Goal: Transaction & Acquisition: Obtain resource

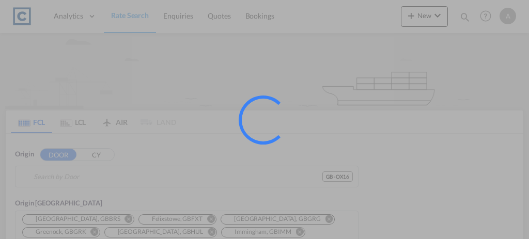
type input "GB-OX16, Cherwell"
type input "Karachi, PKKHI"
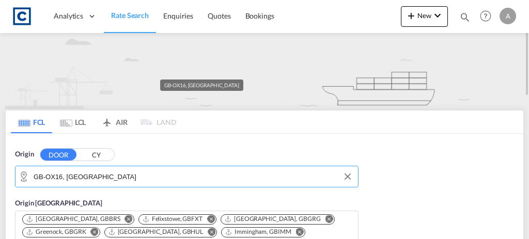
click at [112, 176] on input "GB-OX16, Cherwell" at bounding box center [193, 177] width 319 height 16
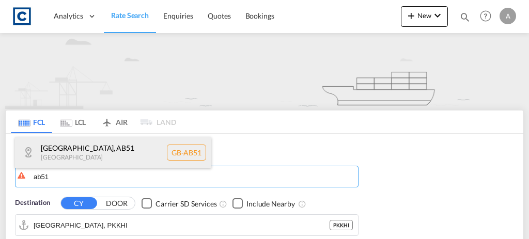
click at [110, 153] on div "Aberdeenshire , AB51 United Kingdom GB-AB51" at bounding box center [113, 152] width 196 height 31
type input "GB-AB51, Aberdeenshire"
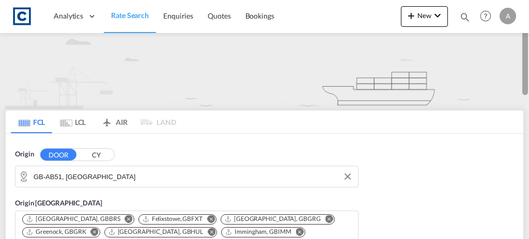
drag, startPoint x: 528, startPoint y: 59, endPoint x: 527, endPoint y: 97, distance: 38.3
click at [527, 97] on div at bounding box center [528, 119] width 2 height 235
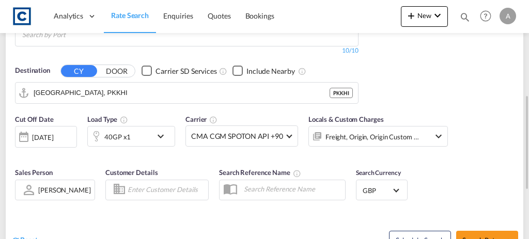
click at [147, 66] on div "Checkbox No Ink" at bounding box center [147, 71] width 10 height 10
click at [146, 85] on input "Karachi, PKKHI" at bounding box center [193, 93] width 319 height 16
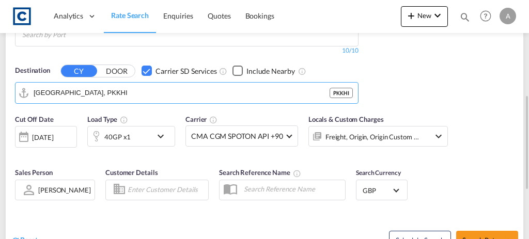
click at [145, 66] on div "Checkbox No Ink" at bounding box center [147, 71] width 10 height 10
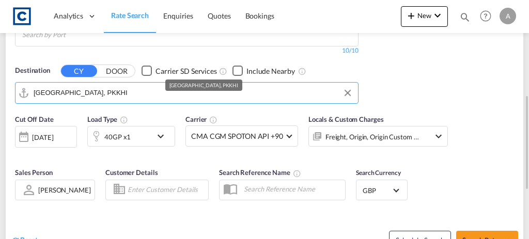
click at [139, 85] on input "Karachi, PKKHI" at bounding box center [193, 93] width 319 height 16
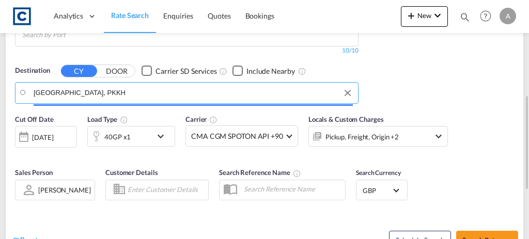
click at [139, 85] on input "Karachi, PKKH" at bounding box center [193, 93] width 319 height 16
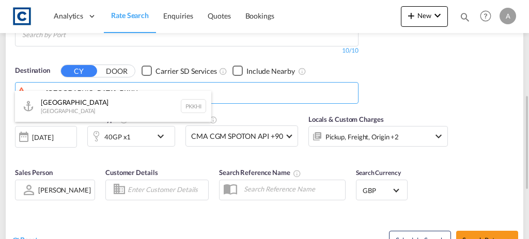
type input "Karachi, PKKH"
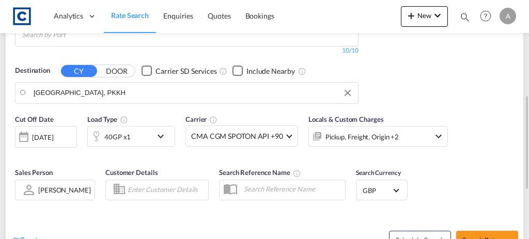
click at [139, 74] on body "Analytics Dashboard Rate Search Enquiries Quotes Bookings" at bounding box center [264, 119] width 529 height 239
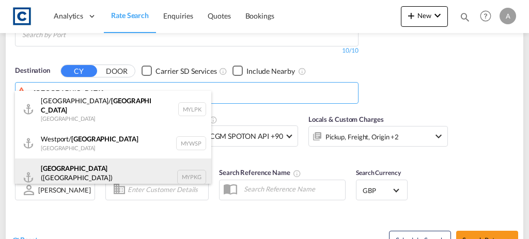
click at [113, 160] on div "Port Klang (Pelabuhan Klang) Malaysia MYPKG" at bounding box center [113, 177] width 196 height 37
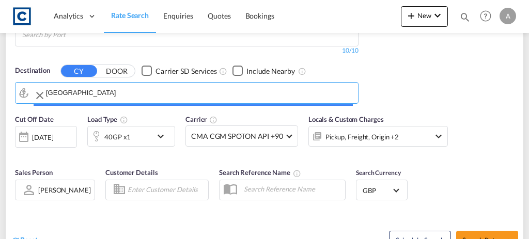
type input "[GEOGRAPHIC_DATA] ([GEOGRAPHIC_DATA]), MYPKG"
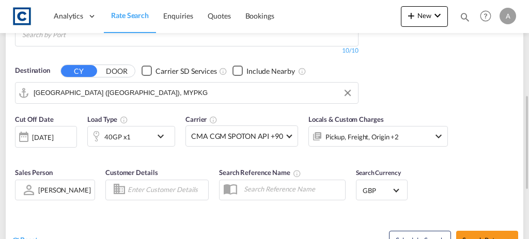
click at [84, 140] on div "Cut Off Date 26 Aug 2025 26/08/2025 Load Type 40GP x1 Carrier CMA CGM SPOTON AP…" at bounding box center [231, 135] width 433 height 43
click at [53, 133] on div "[DATE]" at bounding box center [42, 137] width 21 height 9
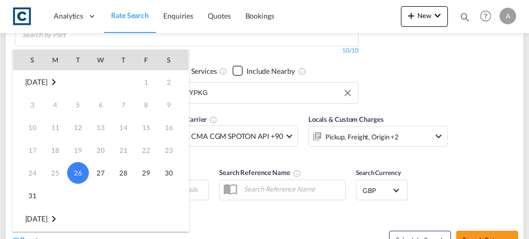
scroll to position [137, 0]
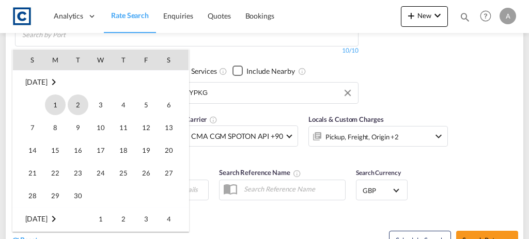
click at [57, 106] on span "1" at bounding box center [55, 105] width 21 height 21
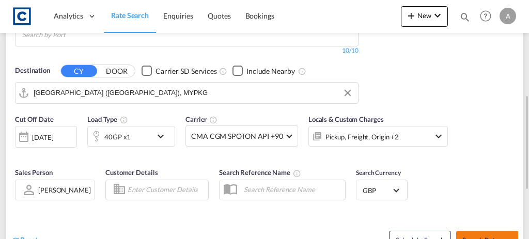
click at [489, 231] on button "Search Rates" at bounding box center [487, 240] width 62 height 19
type input "AB51 to MYPKG / 1 Sep 2025"
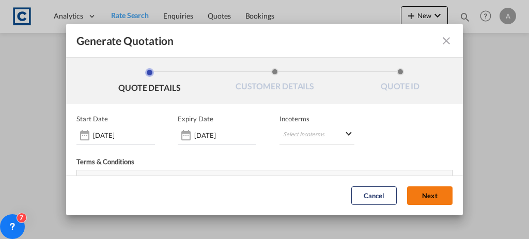
click at [427, 195] on button "Next" at bounding box center [429, 196] width 45 height 19
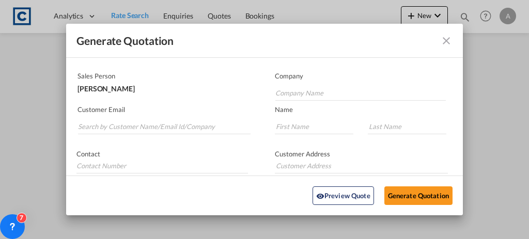
scroll to position [60, 0]
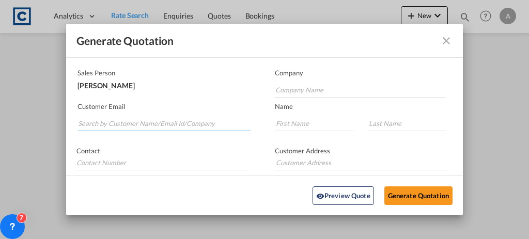
click at [120, 128] on md-autocomplete-wrap "Generate QuotationQUOTE ..." at bounding box center [164, 121] width 173 height 21
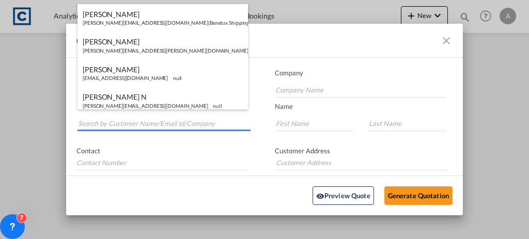
drag, startPoint x: 120, startPoint y: 128, endPoint x: 106, endPoint y: 124, distance: 14.7
click at [106, 124] on input "Search by Customer Name/Email Id/Company" at bounding box center [164, 124] width 173 height 16
paste input "info@cbkfreight.co.uk"
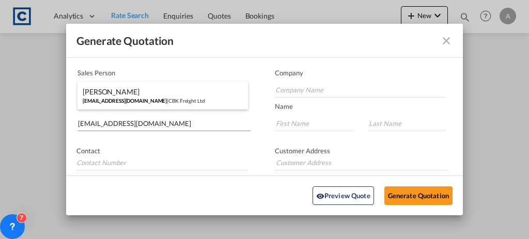
type input "info@cbkfreight.co.uk"
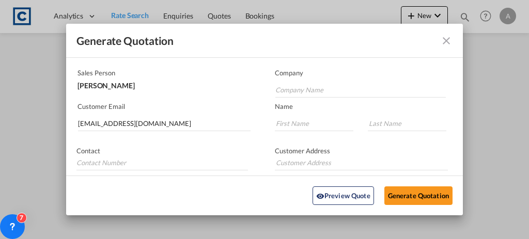
click at [188, 112] on md-autocomplete-wrap "info@cbkfreight.co.uk" at bounding box center [164, 121] width 173 height 21
click at [185, 128] on md-autocomplete-wrap "info@cbkfreight.co.uk" at bounding box center [164, 121] width 173 height 21
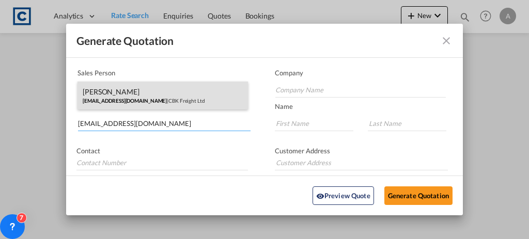
click at [164, 91] on div "Lucas Edward info@cbkfreight.co.uk | CBK Freight Ltd" at bounding box center [163, 96] width 171 height 28
type input "CBK Freight Ltd"
type input "Lucas"
type input "Edward"
type input "6 Station Parade Northolt UB5 5HR"
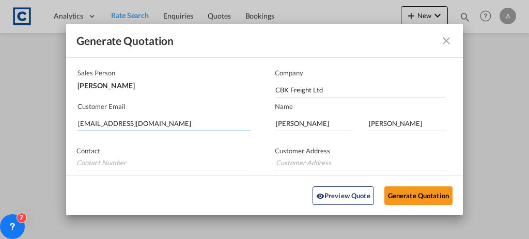
type input "6 Station Parade Northolt UB5 5HR"
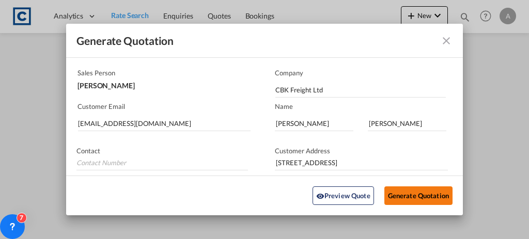
click at [403, 193] on button "Generate Quotation" at bounding box center [419, 196] width 68 height 19
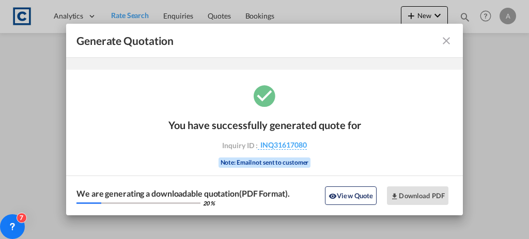
scroll to position [34, 0]
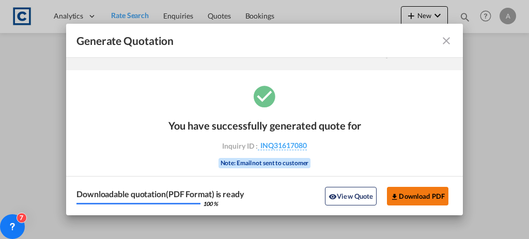
click at [402, 191] on button "Download PDF" at bounding box center [418, 196] width 62 height 19
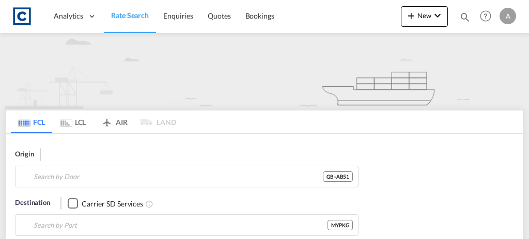
type input "AB51"
type input "[GEOGRAPHIC_DATA] ([GEOGRAPHIC_DATA]), MYPKG"
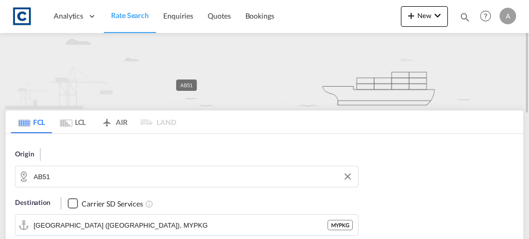
click at [125, 170] on input "AB51" at bounding box center [193, 177] width 319 height 16
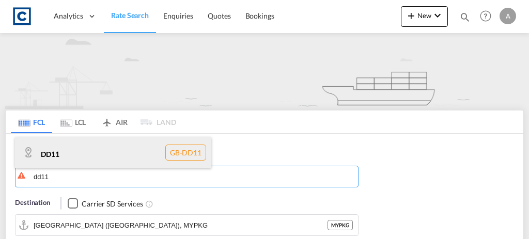
click at [97, 148] on div "DD11 GB-DD11" at bounding box center [113, 152] width 196 height 31
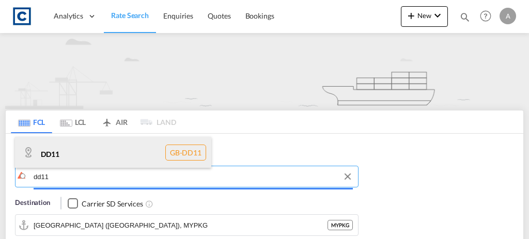
type input "DD11"
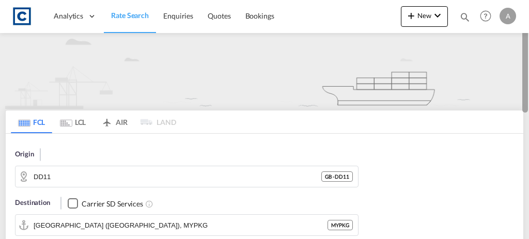
drag, startPoint x: 529, startPoint y: 44, endPoint x: 529, endPoint y: 66, distance: 21.7
click at [529, 66] on div at bounding box center [528, 119] width 2 height 235
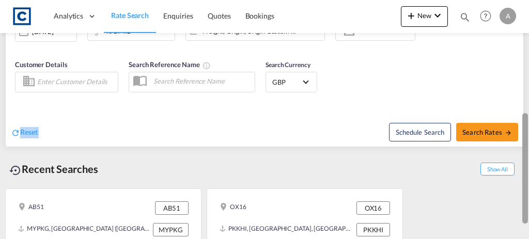
drag, startPoint x: 304, startPoint y: 87, endPoint x: 529, endPoint y: 99, distance: 225.2
click at [529, 99] on md-content "Analytics Dashboard Rate Search Enquiries Quotes Bookings New Quote Bookings" at bounding box center [264, 119] width 529 height 239
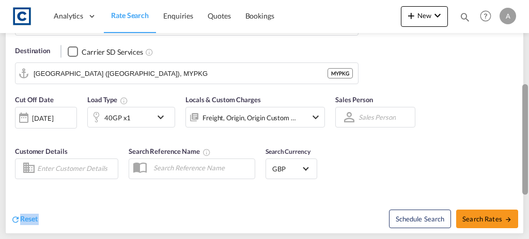
drag, startPoint x: 525, startPoint y: 128, endPoint x: 511, endPoint y: 87, distance: 43.3
click at [511, 87] on md-content "Analytics Dashboard Rate Search Enquiries Quotes Bookings New Quote Bookings" at bounding box center [264, 119] width 529 height 239
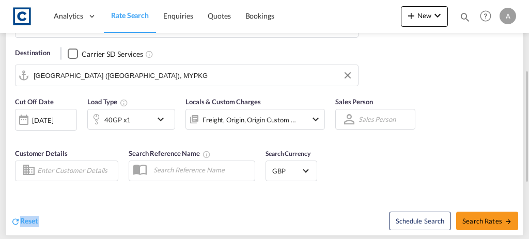
click at [236, 74] on input "[GEOGRAPHIC_DATA] ([GEOGRAPHIC_DATA]), MYPKG" at bounding box center [193, 76] width 319 height 16
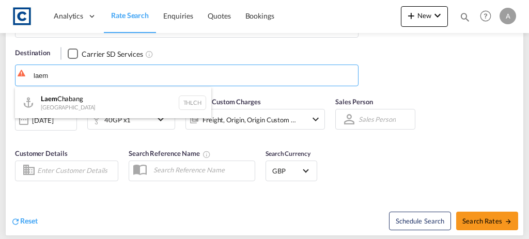
click at [48, 105] on div "Laem Chabang [GEOGRAPHIC_DATA] THLCH" at bounding box center [113, 102] width 196 height 31
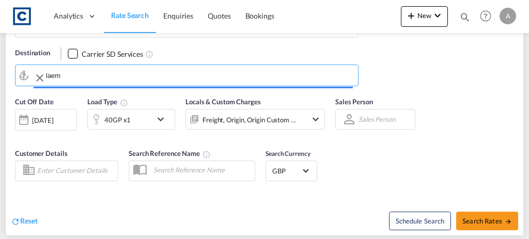
type input "Laem Chabang, THLCH"
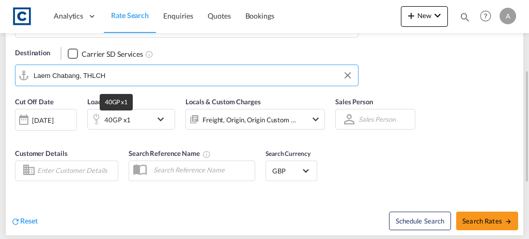
click at [111, 116] on div "40GP x1" at bounding box center [117, 120] width 26 height 14
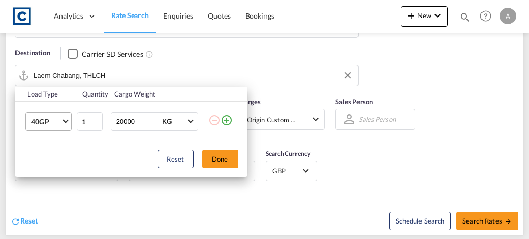
click at [55, 127] on md-select-value "40GP" at bounding box center [50, 122] width 41 height 18
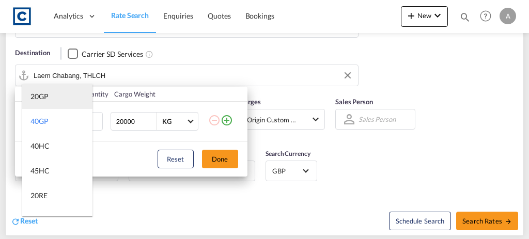
click at [41, 101] on div "20GP" at bounding box center [40, 97] width 18 height 10
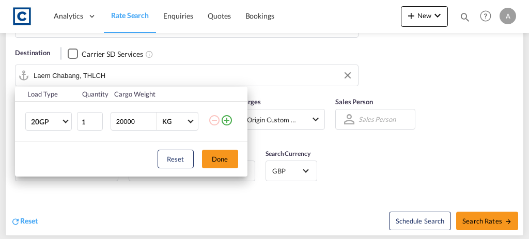
click at [225, 120] on md-icon "icon-plus-circle-outline" at bounding box center [227, 120] width 12 height 12
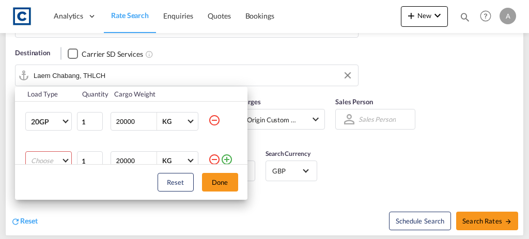
click at [31, 154] on md-select "Choose 20GP 40GP 40HC 45HC 20RE 40RE 40HR 20OT 40OT 20FR 40FR 40NR 20NR 45S 20T…" at bounding box center [48, 160] width 47 height 19
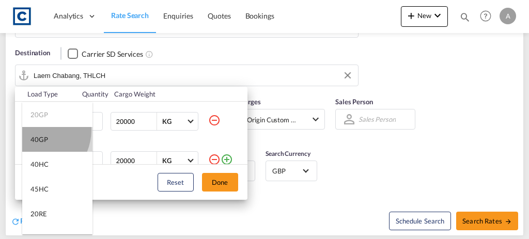
click at [34, 130] on md-option "40GP" at bounding box center [57, 139] width 70 height 25
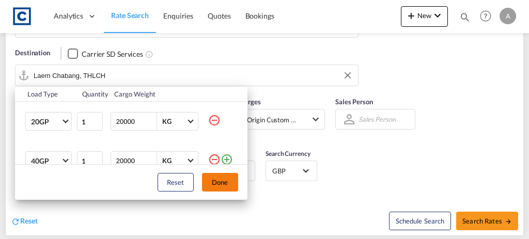
scroll to position [5, 0]
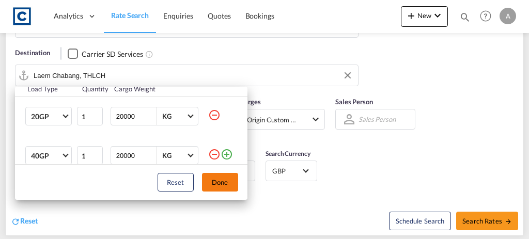
click at [224, 182] on button "Done" at bounding box center [220, 182] width 36 height 19
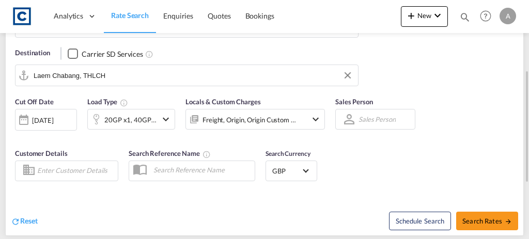
click at [42, 124] on div "[DATE]" at bounding box center [46, 120] width 62 height 22
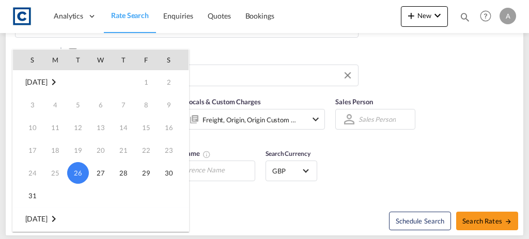
scroll to position [137, 0]
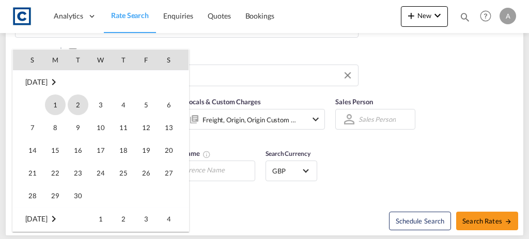
click at [54, 110] on span "1" at bounding box center [55, 105] width 21 height 21
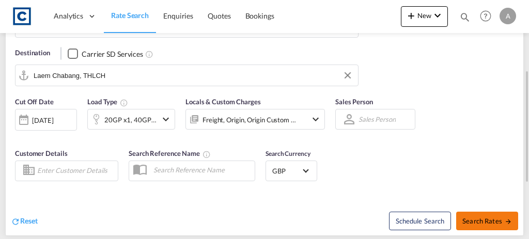
click at [496, 223] on button "Search Rates" at bounding box center [487, 221] width 62 height 19
type input "DD11 to THLCH / [DATE]"
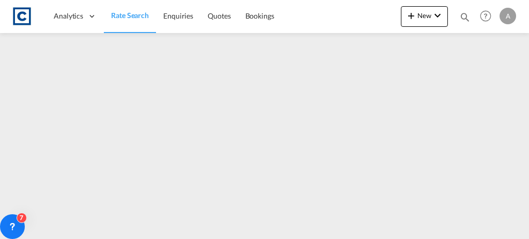
click at [120, 18] on span "Rate Search" at bounding box center [130, 15] width 38 height 9
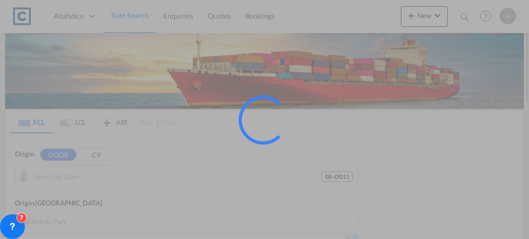
type input "GB-DD11, [GEOGRAPHIC_DATA]"
type input "Laem Chabang, THLCH"
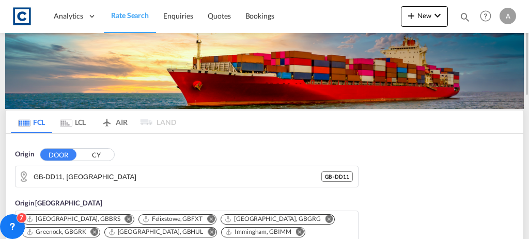
click at [120, 18] on span "Rate Search" at bounding box center [130, 15] width 38 height 9
drag, startPoint x: 528, startPoint y: 45, endPoint x: 529, endPoint y: 83, distance: 37.7
click at [529, 83] on div at bounding box center [528, 119] width 2 height 235
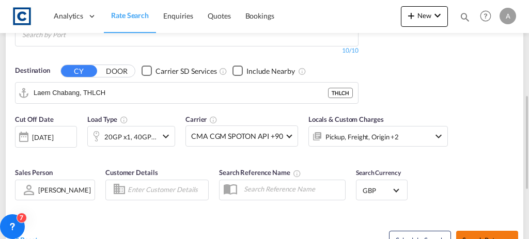
click at [492, 236] on span "Search Rates" at bounding box center [488, 240] width 50 height 8
type input "DD11 to THLCH / [DATE]"
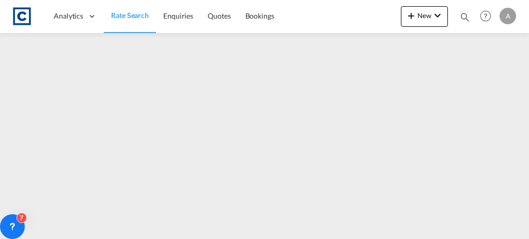
drag, startPoint x: 492, startPoint y: 223, endPoint x: 130, endPoint y: 28, distance: 411.3
click at [130, 28] on link "Rate Search" at bounding box center [130, 16] width 52 height 34
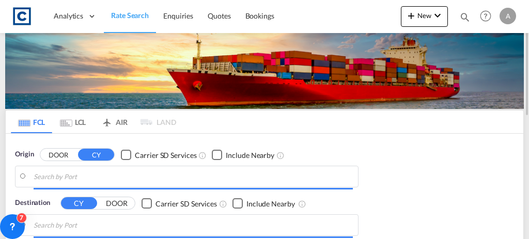
type input "GB-DD11, [GEOGRAPHIC_DATA]"
type input "Laem Chabang, THLCH"
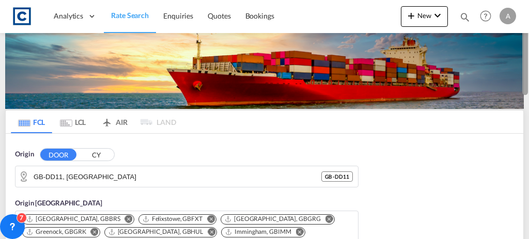
drag, startPoint x: 529, startPoint y: 52, endPoint x: 529, endPoint y: 77, distance: 25.3
click at [529, 77] on div at bounding box center [528, 119] width 2 height 235
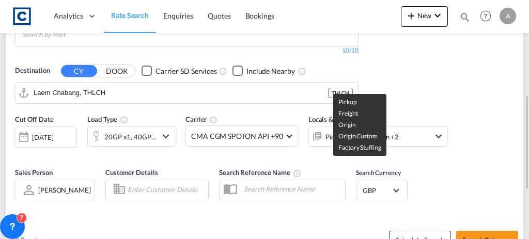
click at [331, 130] on div "Pickup, Freight, Origin +2" at bounding box center [362, 137] width 73 height 14
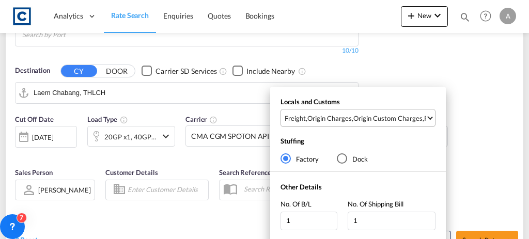
click at [329, 123] on div "Origin Charges" at bounding box center [330, 118] width 44 height 9
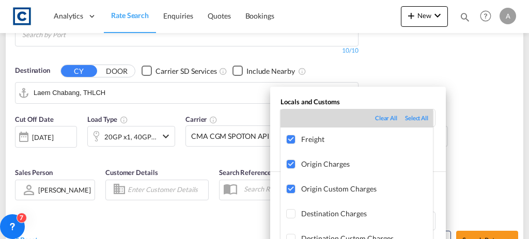
click at [470, 130] on md-backdrop at bounding box center [264, 119] width 529 height 239
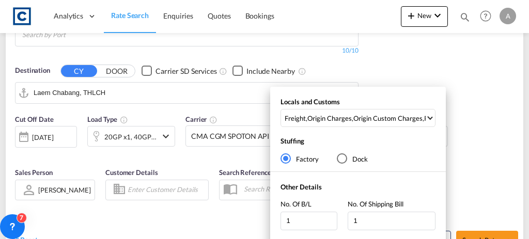
click at [470, 132] on div "Locals and Customs Freight , Origin Charges , Origin Custom Charges , Pickup Ch…" at bounding box center [264, 119] width 529 height 239
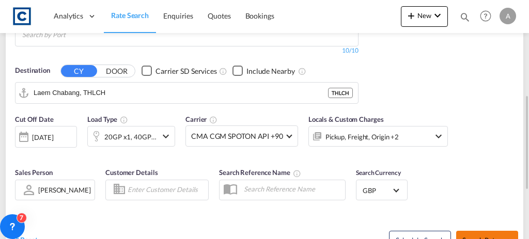
click at [481, 236] on span "Search Rates" at bounding box center [488, 240] width 50 height 8
type input "DD11 to THLCH / [DATE]"
